Goal: Task Accomplishment & Management: Use online tool/utility

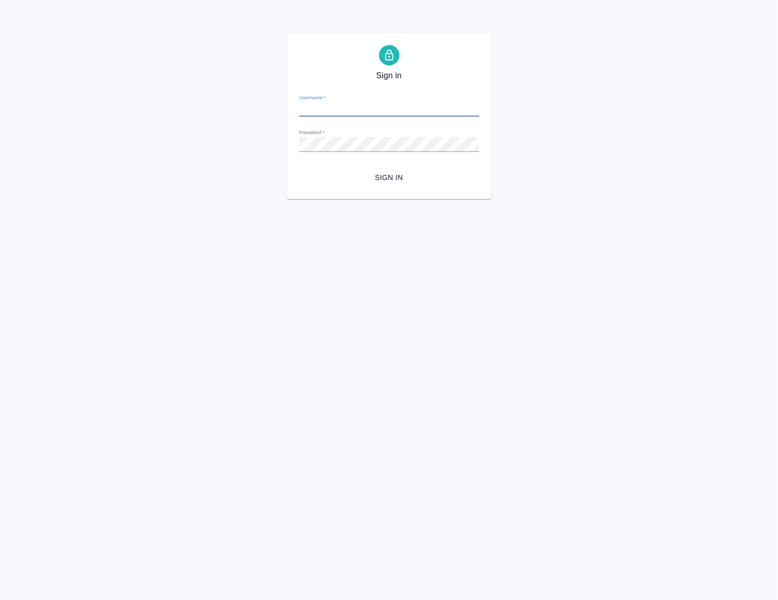
type input "a.polushina@awatera.com"
click at [298, 143] on div "Sign in Username   * a.polushina@awatera.com Password   * urlPath   * /all-work…" at bounding box center [389, 116] width 205 height 166
click at [401, 174] on span "Sign in" at bounding box center [389, 177] width 164 height 13
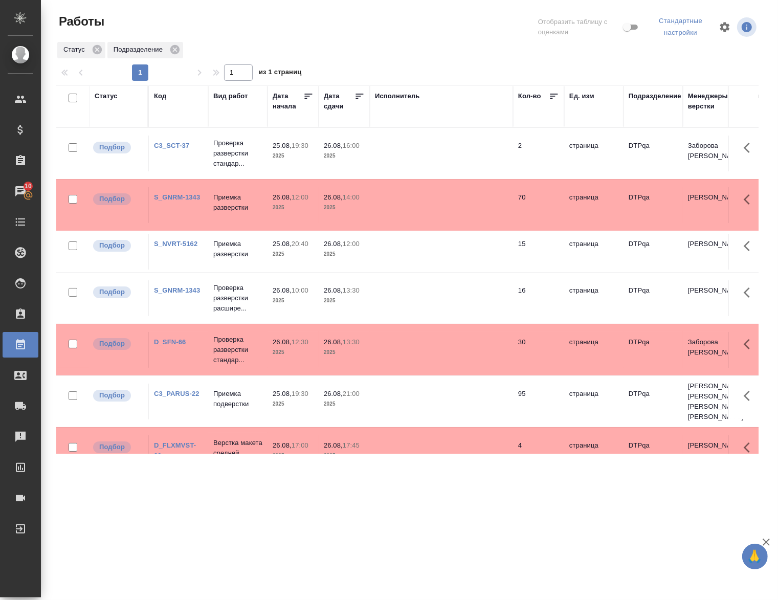
click at [109, 96] on div "Статус" at bounding box center [106, 96] width 23 height 10
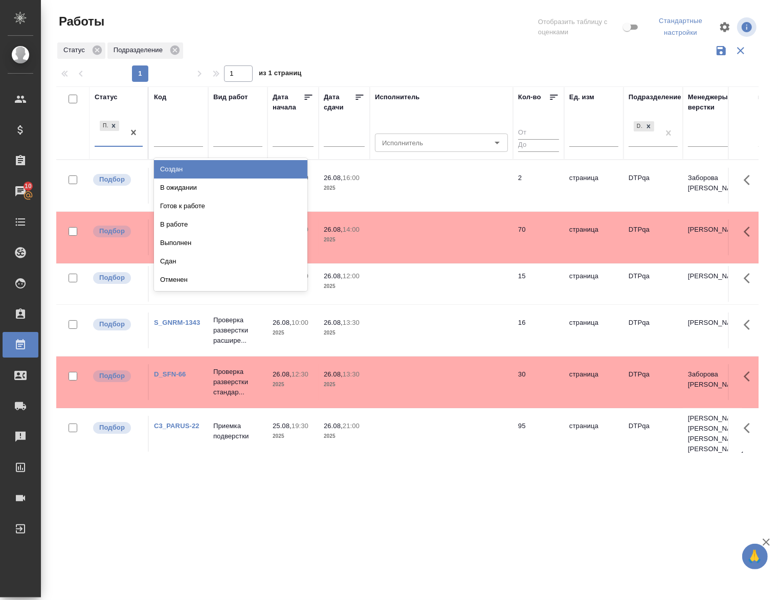
click at [114, 143] on div "Подбор" at bounding box center [110, 133] width 30 height 28
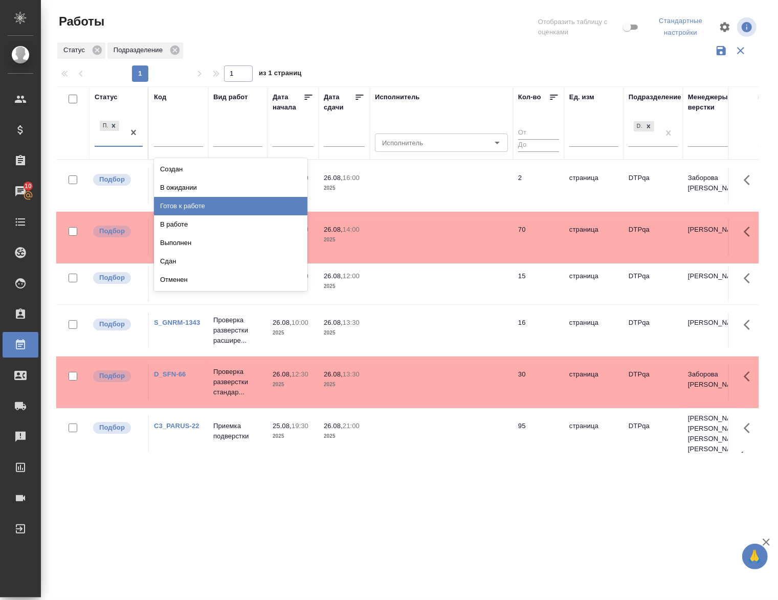
click at [180, 201] on div "Готов к работе" at bounding box center [230, 206] width 153 height 18
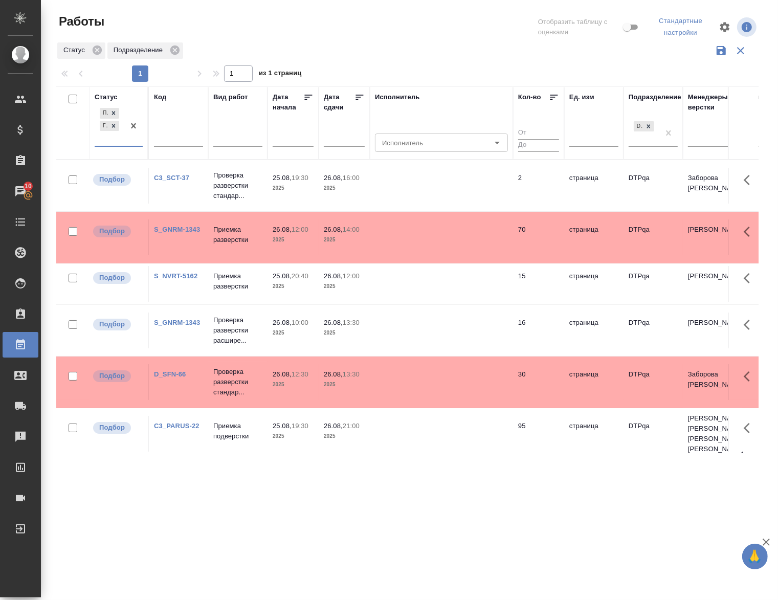
click at [124, 145] on div "Подбор Готов к работе" at bounding box center [110, 126] width 30 height 40
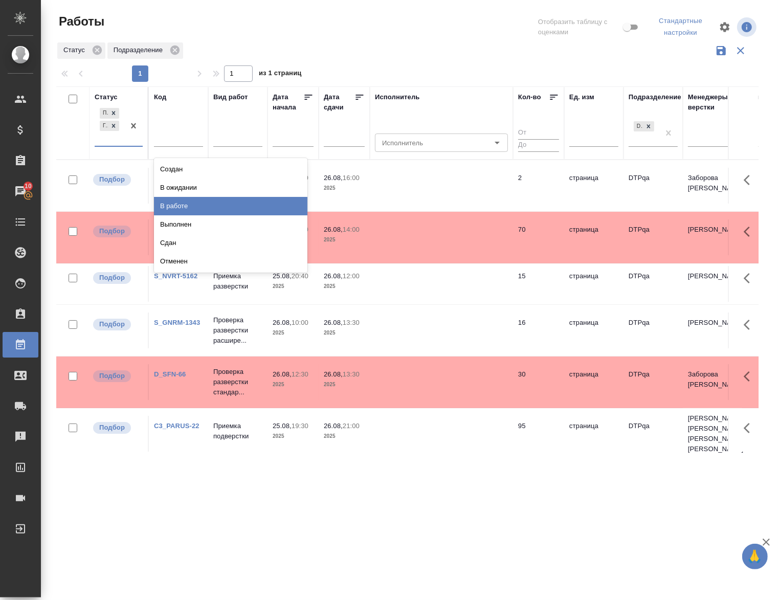
click at [178, 203] on div "В работе" at bounding box center [230, 206] width 153 height 18
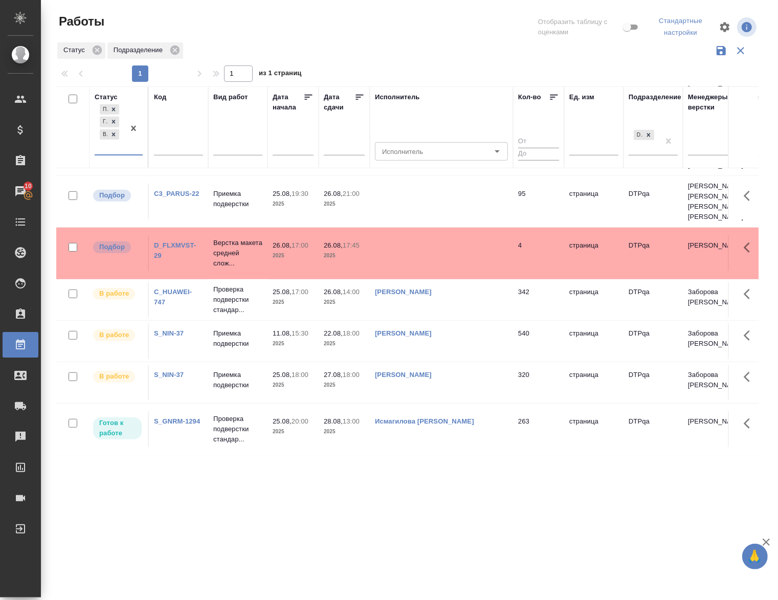
scroll to position [450, 0]
click at [228, 291] on p "Проверка подверстки стандар..." at bounding box center [237, 298] width 49 height 31
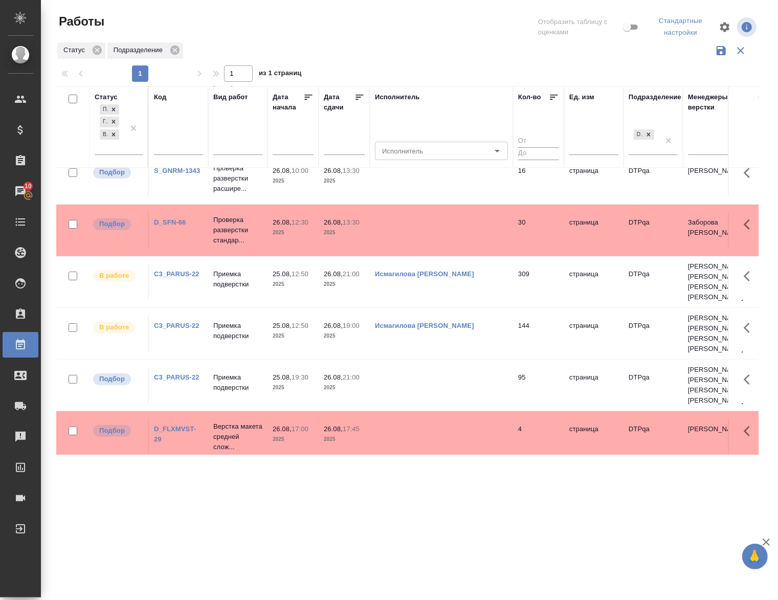
scroll to position [258, 0]
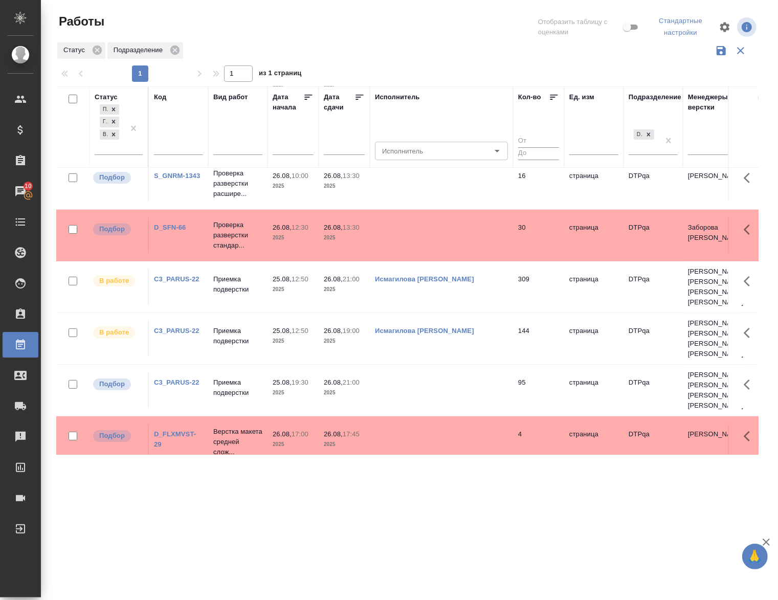
click at [176, 380] on link "C3_PARUS-22" at bounding box center [177, 383] width 46 height 8
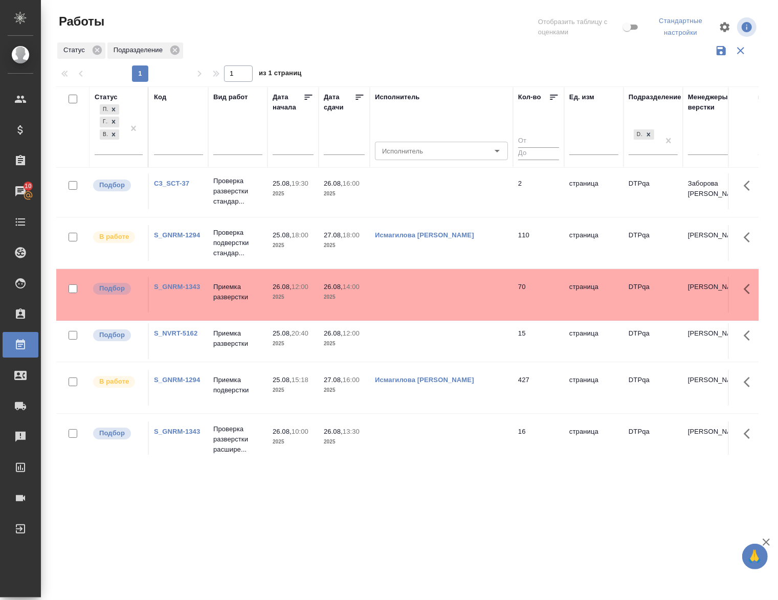
scroll to position [0, 0]
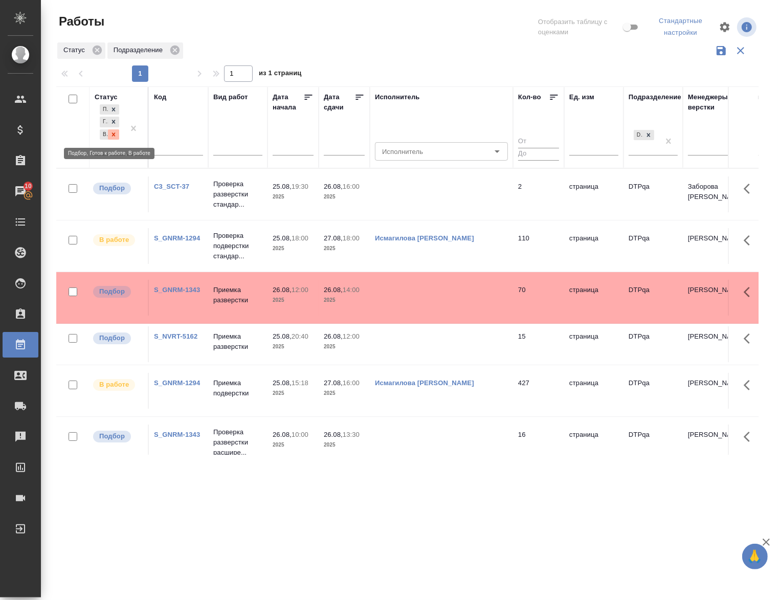
click at [114, 136] on icon at bounding box center [114, 134] width 4 height 4
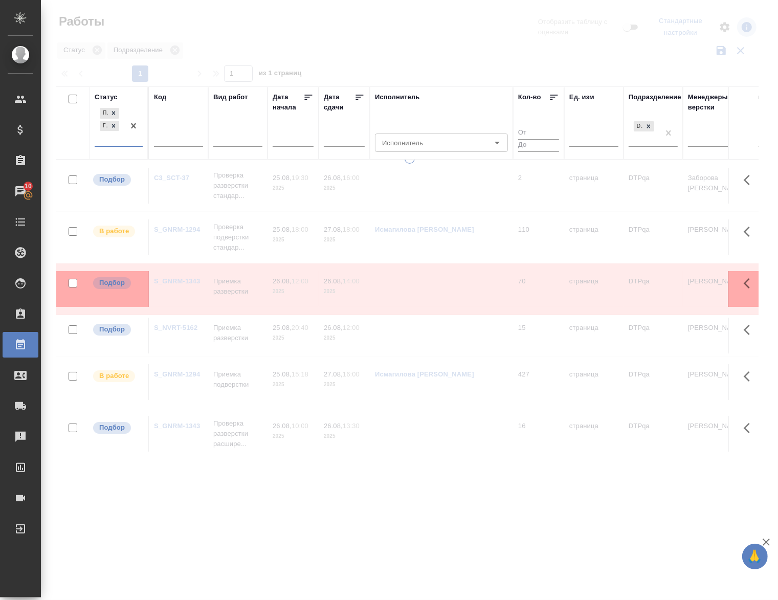
click at [113, 126] on icon at bounding box center [114, 126] width 4 height 4
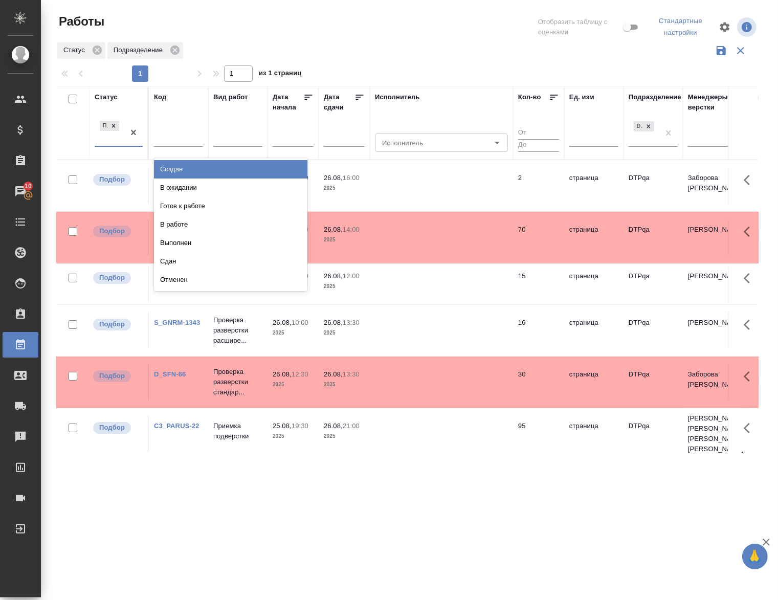
click at [105, 146] on div "Подбор" at bounding box center [110, 133] width 30 height 28
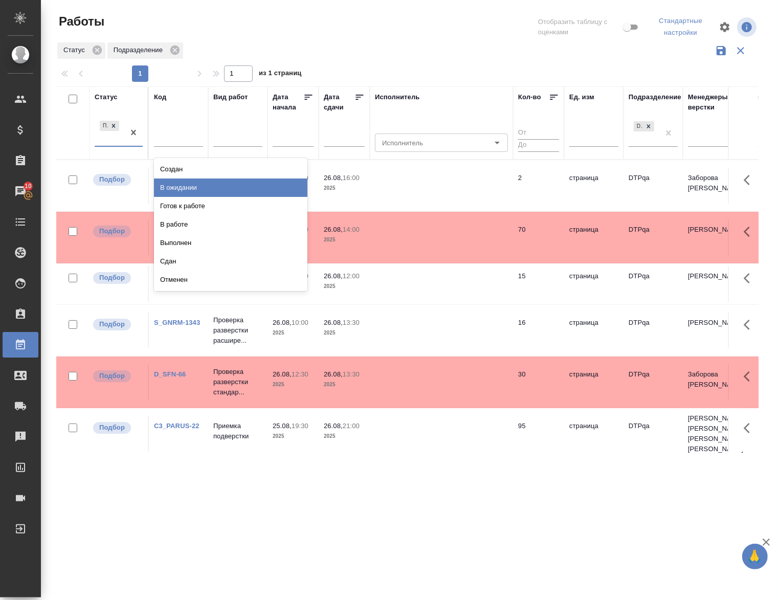
click at [187, 185] on div "В ожидании" at bounding box center [230, 188] width 153 height 18
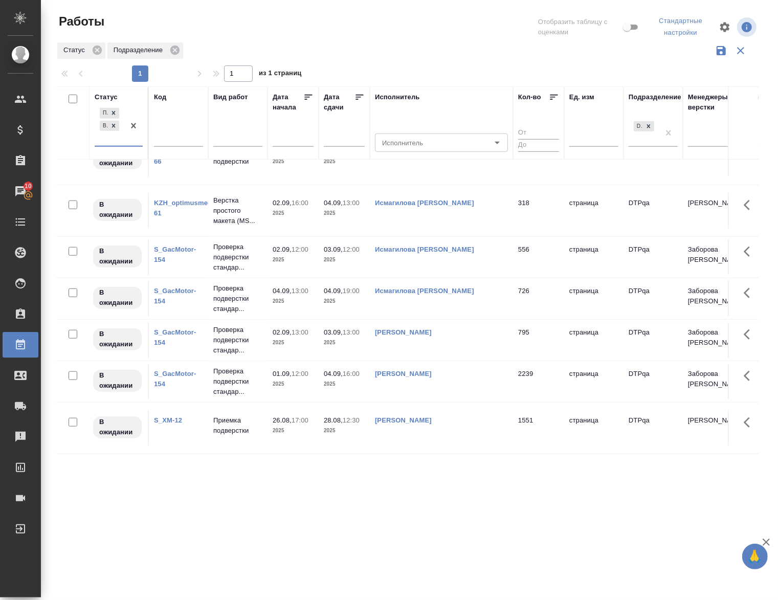
scroll to position [793, 0]
click at [227, 418] on p "Приемка подверстки" at bounding box center [237, 425] width 49 height 20
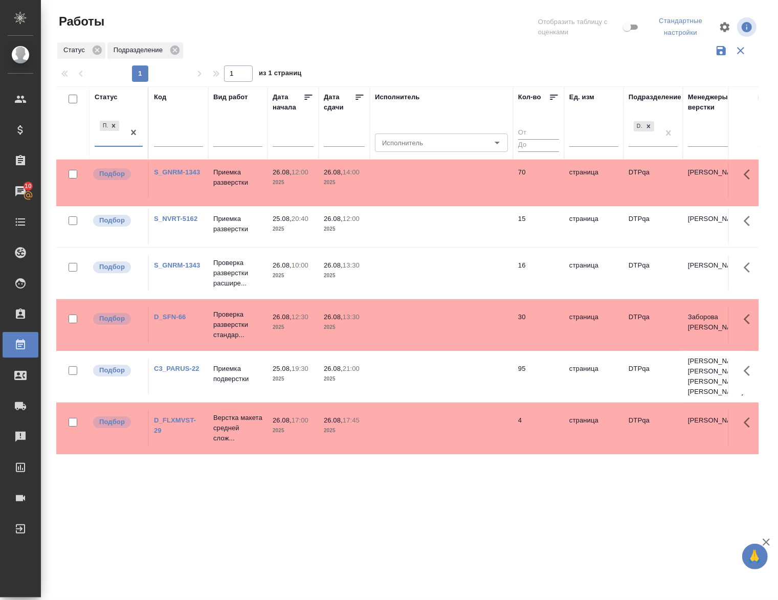
scroll to position [68, 0]
click at [110, 96] on div "Статус" at bounding box center [106, 97] width 23 height 10
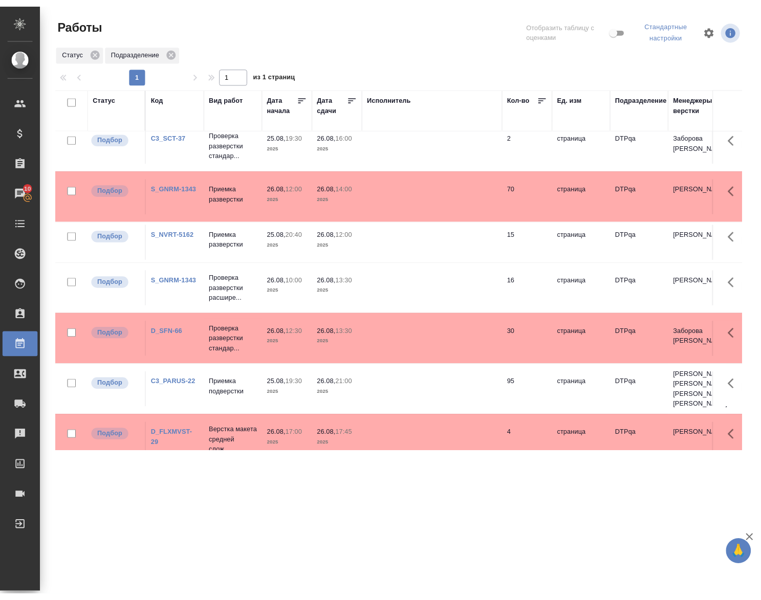
scroll to position [0, 0]
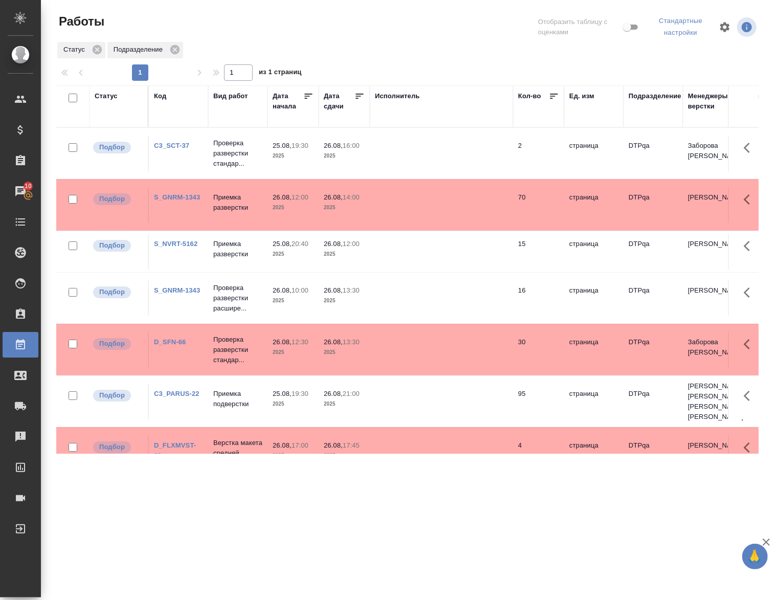
click at [333, 21] on div at bounding box center [411, 27] width 237 height 28
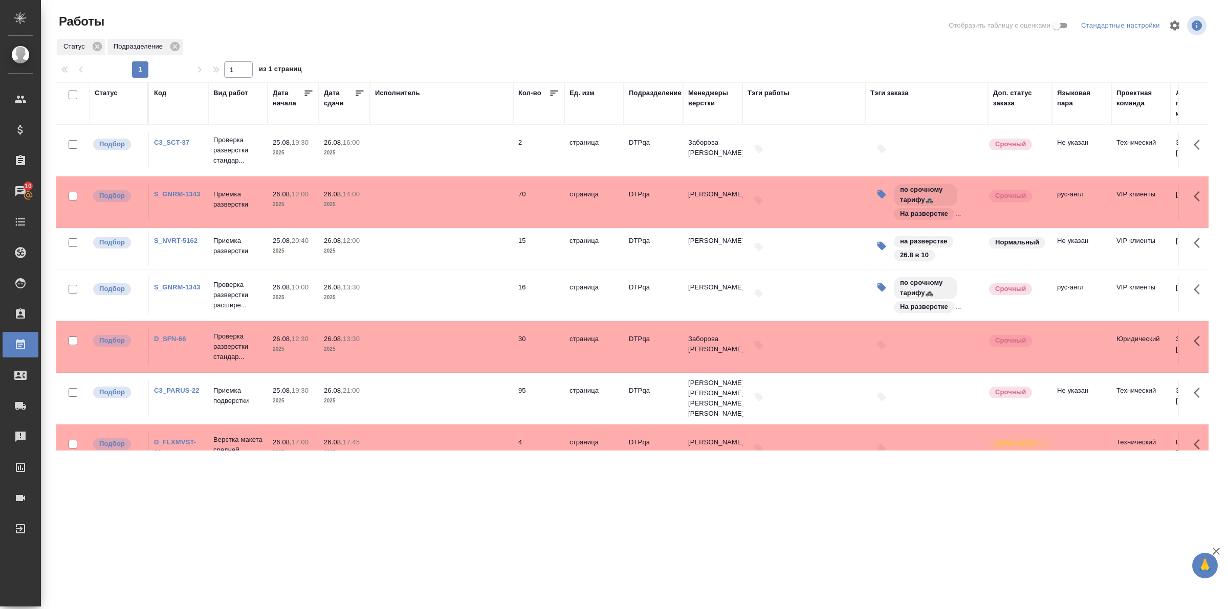
click at [759, 528] on div ".cls-1 fill:#fff; AWATERA Polushina Alena Клиенты Спецификации Заказы 10 Чаты T…" at bounding box center [614, 304] width 1228 height 609
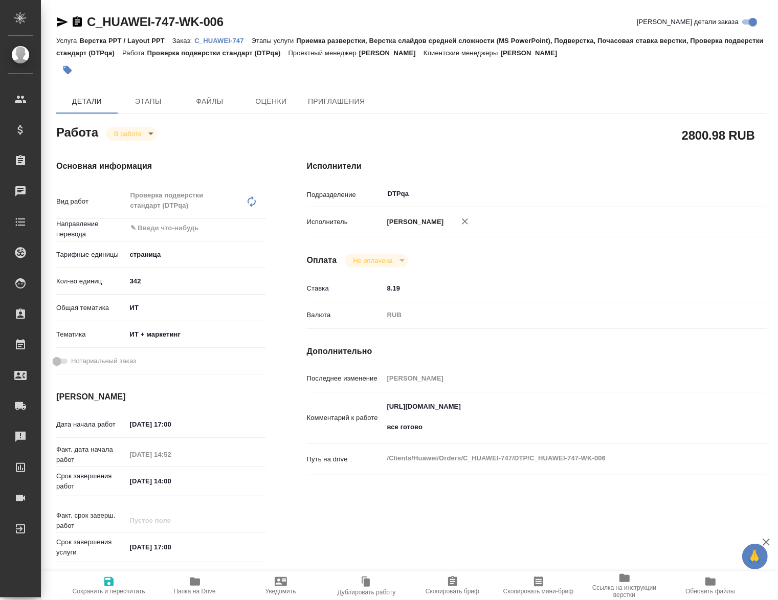
type textarea "x"
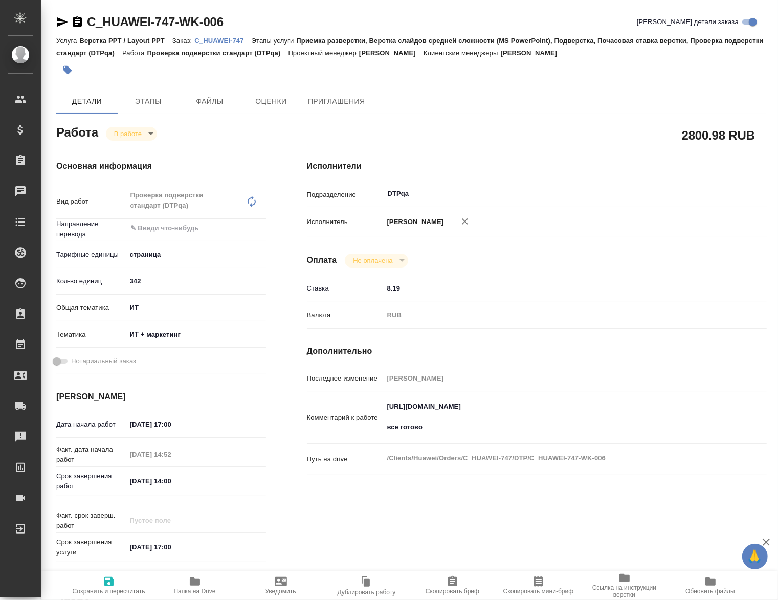
type textarea "x"
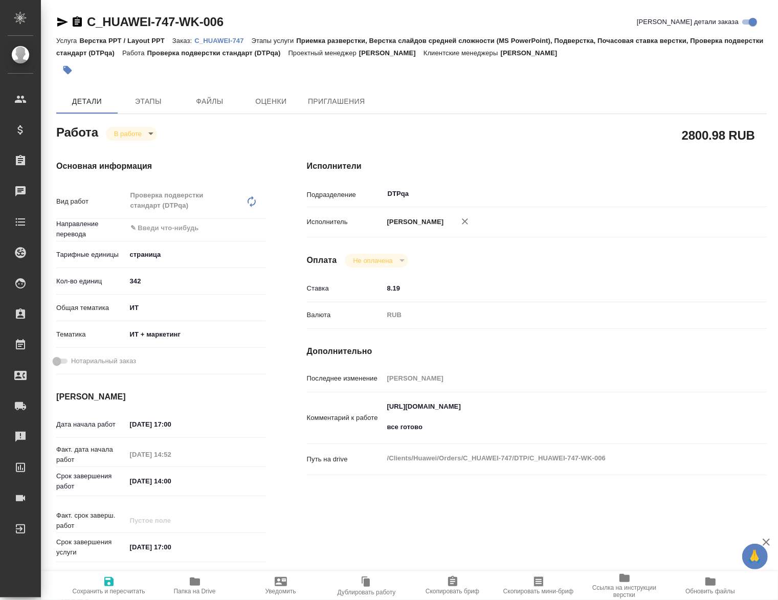
type textarea "x"
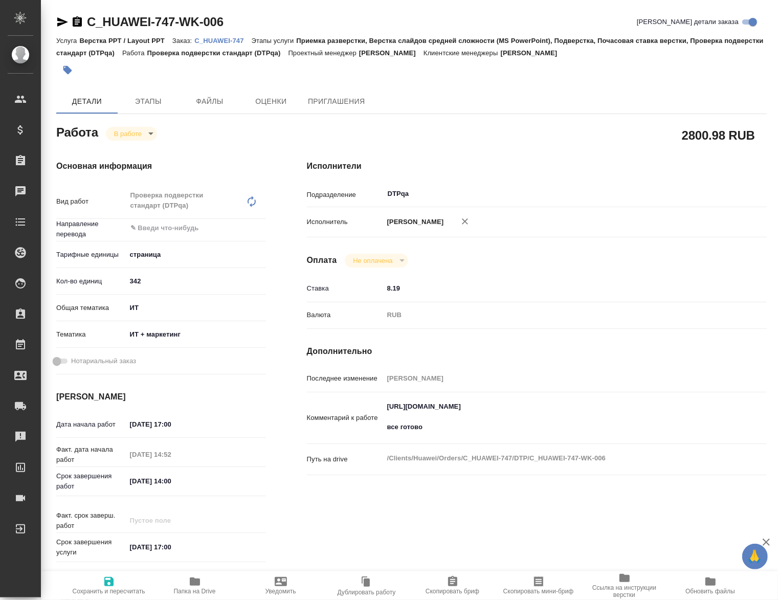
type textarea "x"
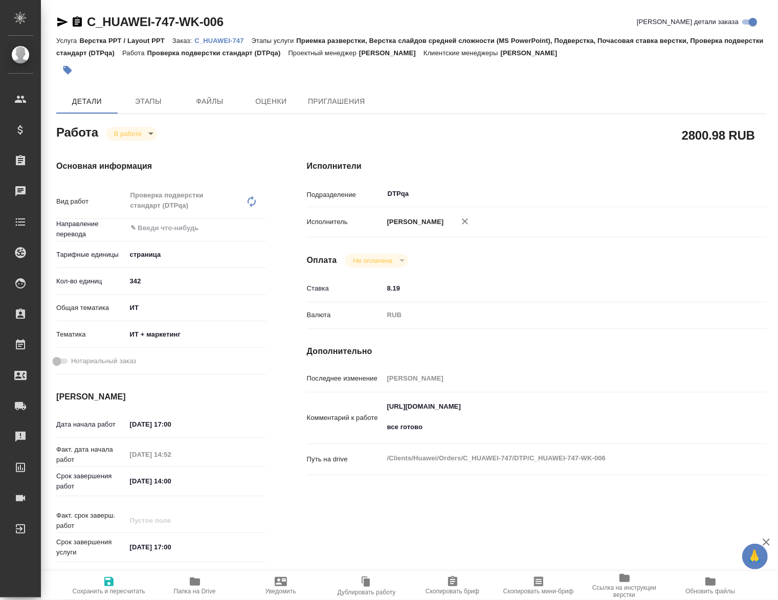
type textarea "x"
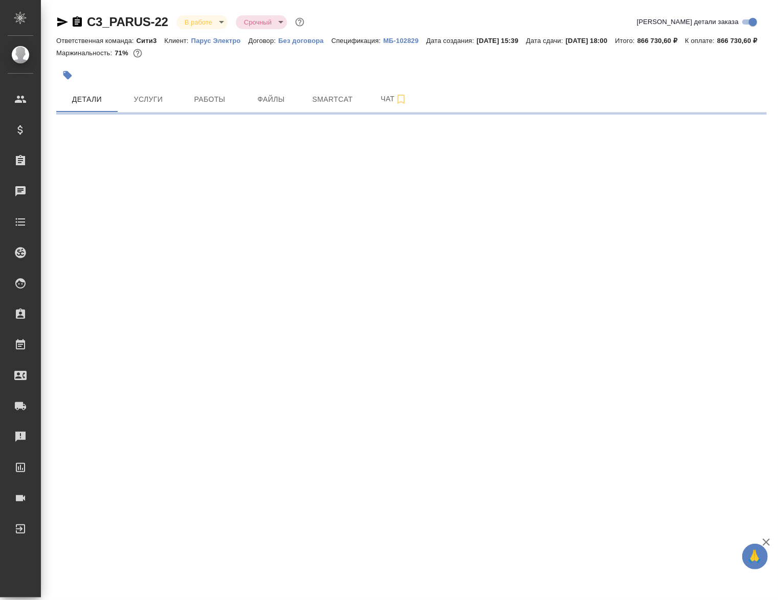
select select "RU"
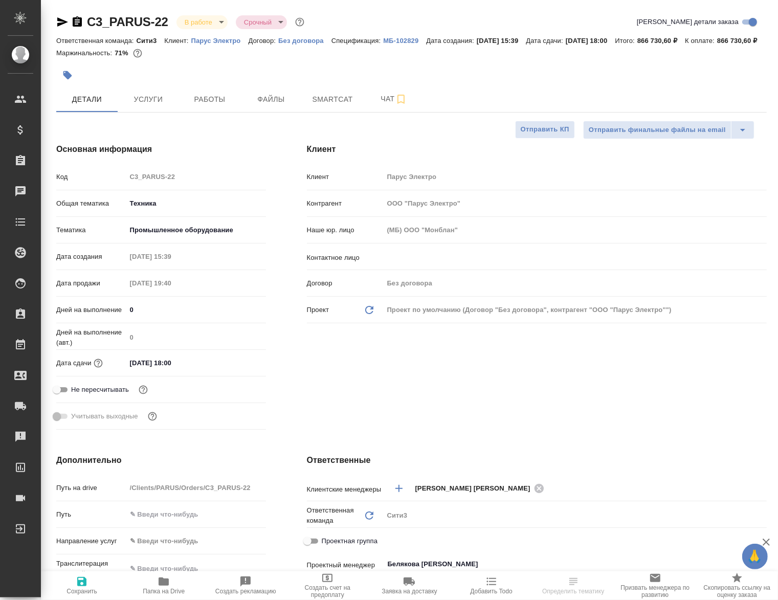
type textarea "x"
click at [205, 106] on span "Работы" at bounding box center [209, 99] width 49 height 13
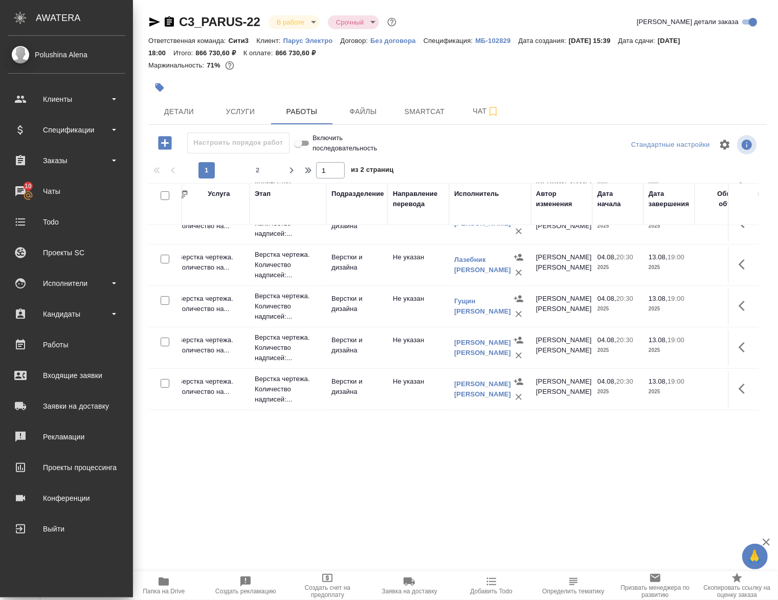
scroll to position [64, 0]
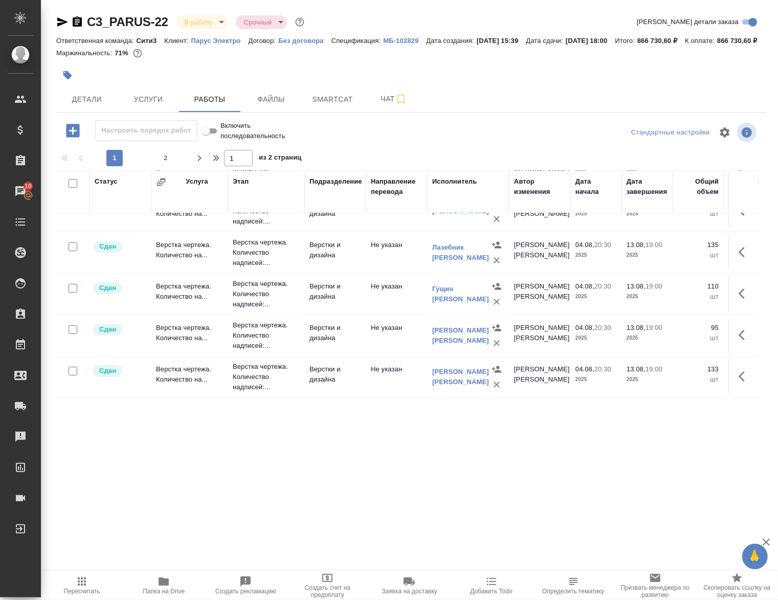
click at [352, 349] on td "Верстки и дизайна" at bounding box center [334, 336] width 61 height 36
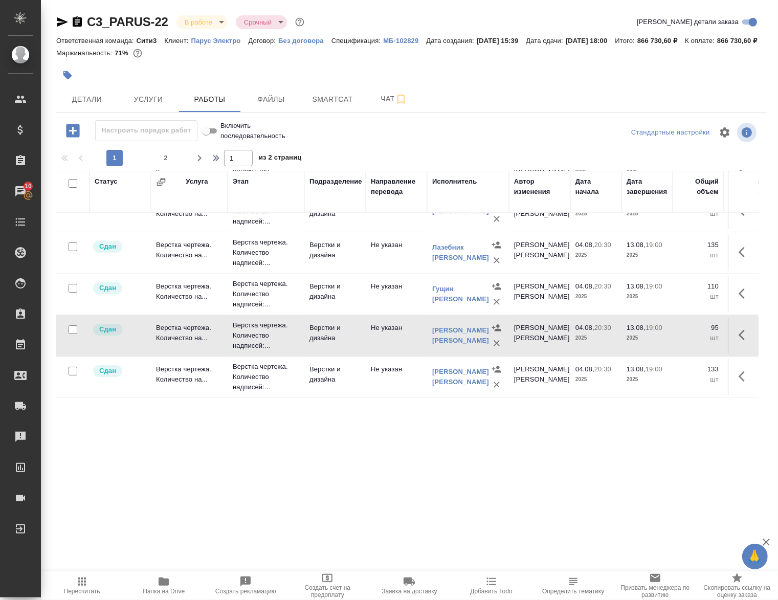
click at [249, 351] on p "Верстка чертежа. Количество надписей:..." at bounding box center [266, 335] width 67 height 31
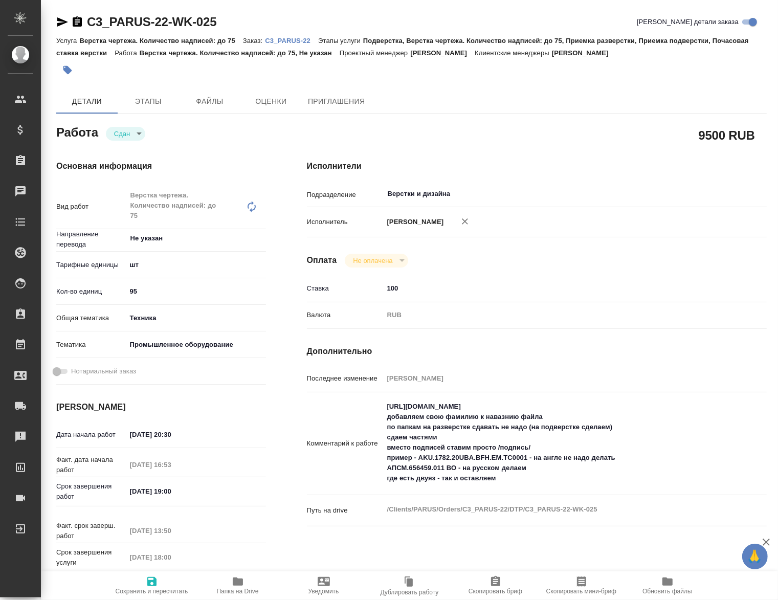
type textarea "x"
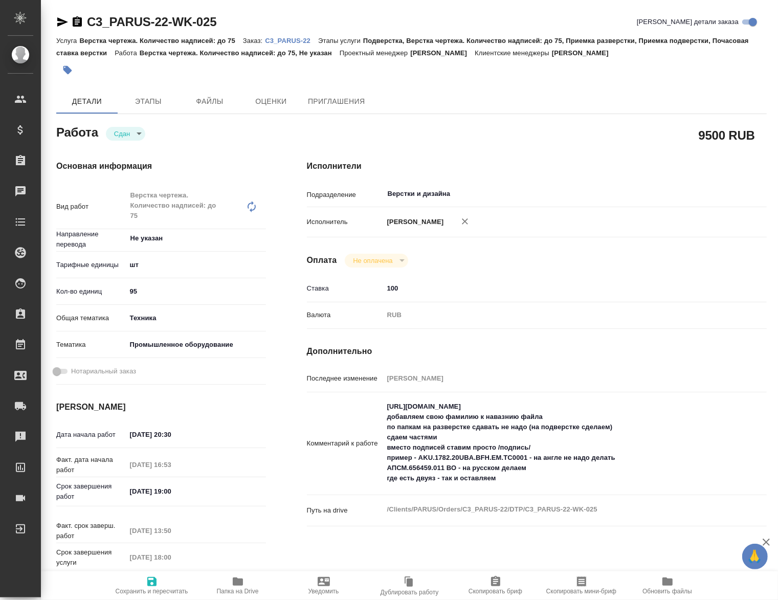
type textarea "x"
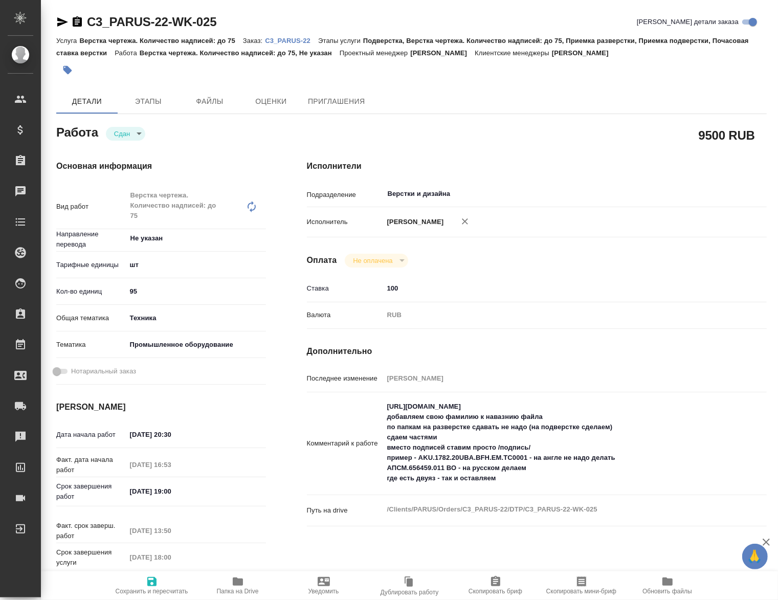
type textarea "x"
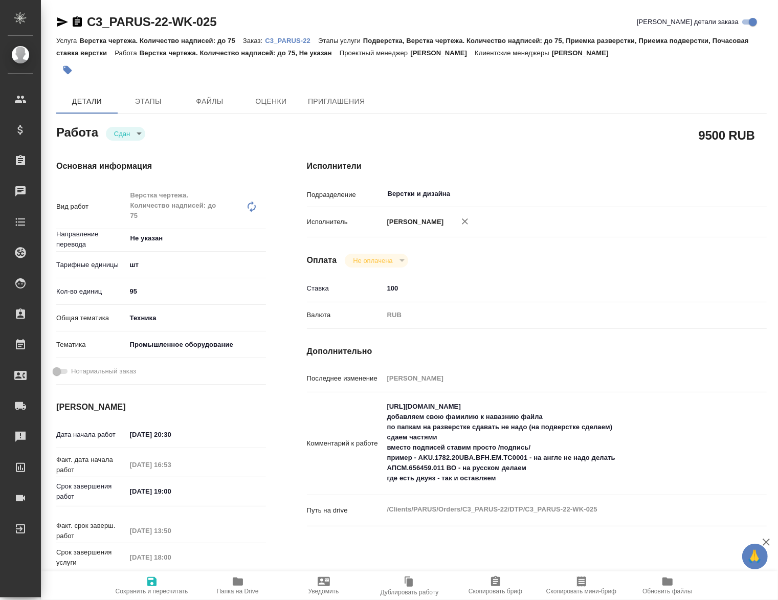
type textarea "x"
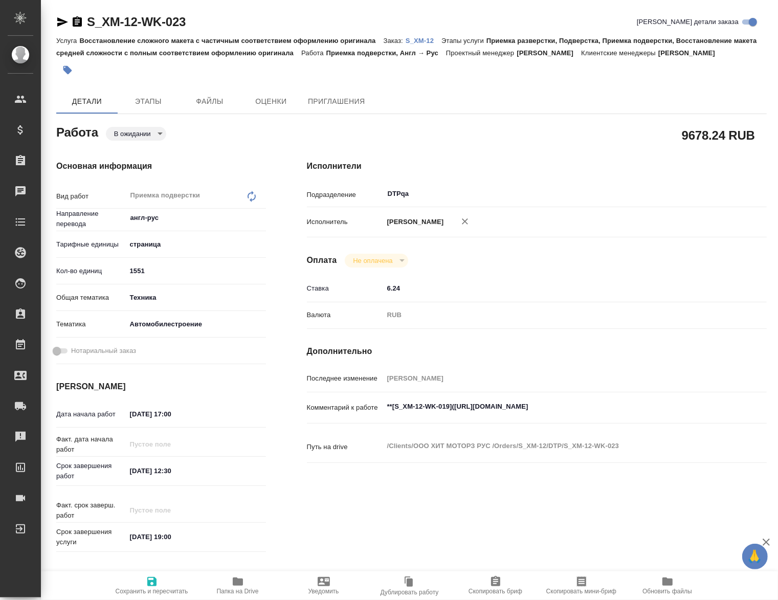
type textarea "x"
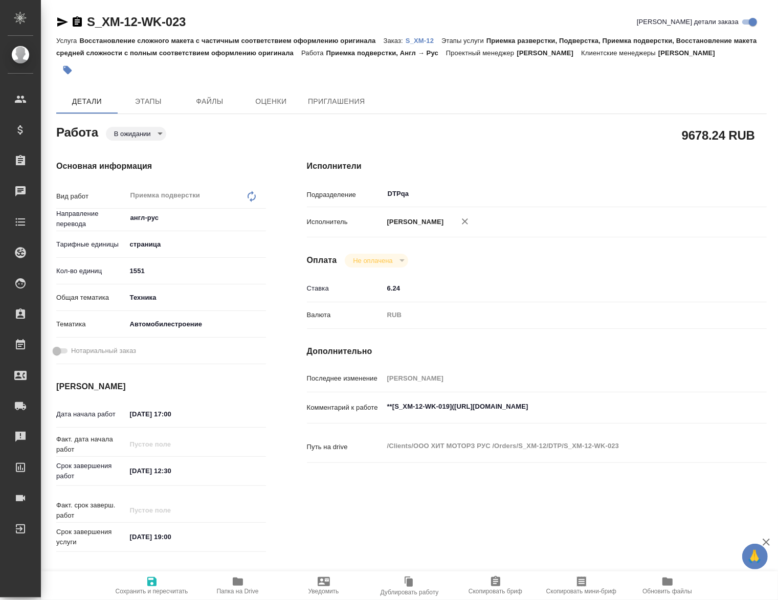
type textarea "x"
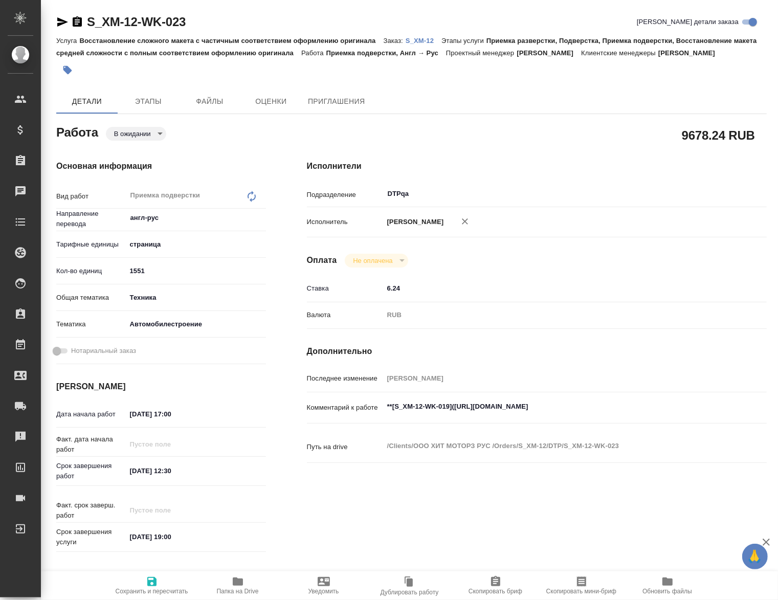
type textarea "x"
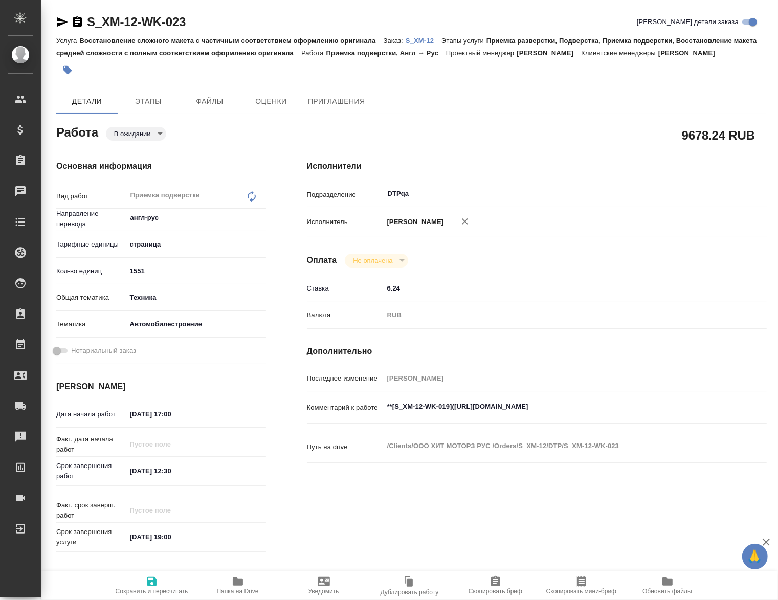
type textarea "x"
